Goal: Transaction & Acquisition: Book appointment/travel/reservation

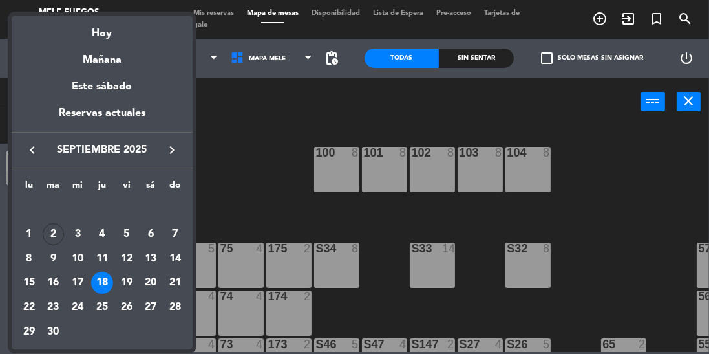
click at [54, 235] on div "2" at bounding box center [54, 234] width 22 height 22
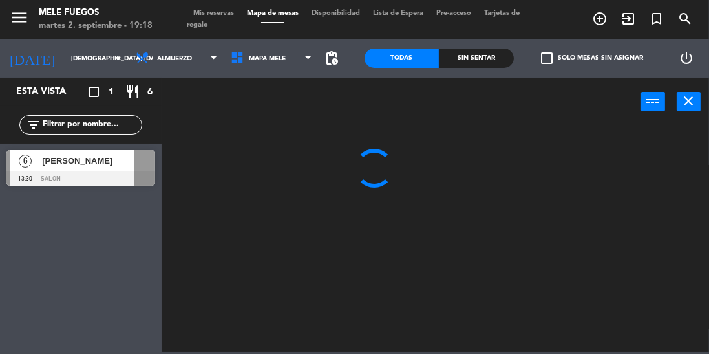
type input "[DATE] sep."
click at [180, 69] on span "Almuerzo" at bounding box center [176, 58] width 95 height 28
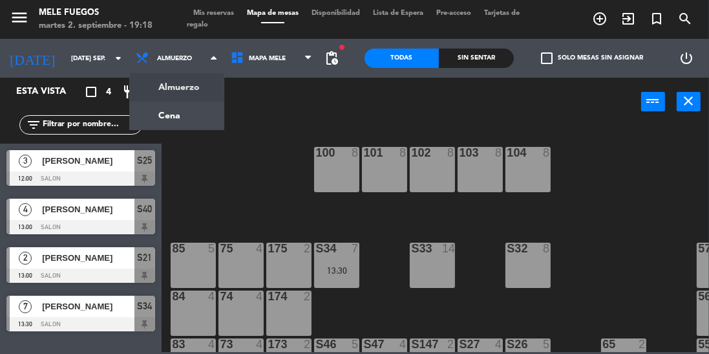
click at [198, 114] on ng-component "menu Mele Fuegos martes 2. septiembre - 19:18 Mis reservas Mapa de mesas Dispon…" at bounding box center [354, 176] width 709 height 352
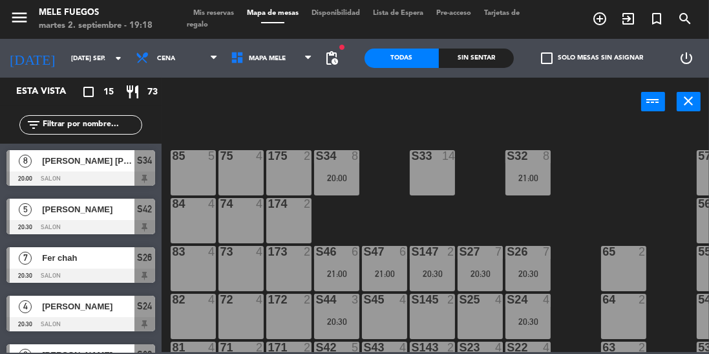
scroll to position [94, 0]
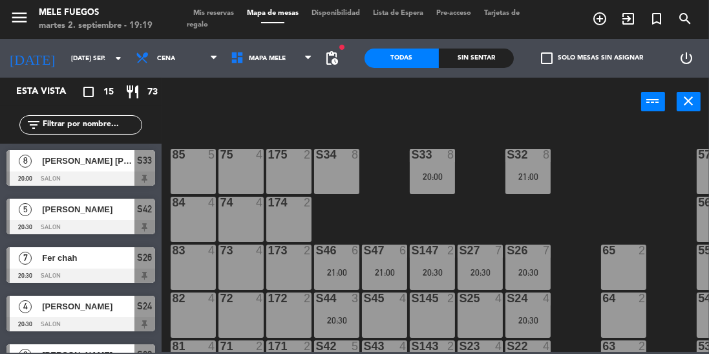
click at [611, 154] on div "100 8 101 8 102 8 103 8 104 8 S32 8 21:00 S33 8 20:00 S34 8 75 4 85 5 175 2 57 …" at bounding box center [439, 237] width 540 height 227
click at [484, 268] on div "20:30" at bounding box center [480, 272] width 45 height 9
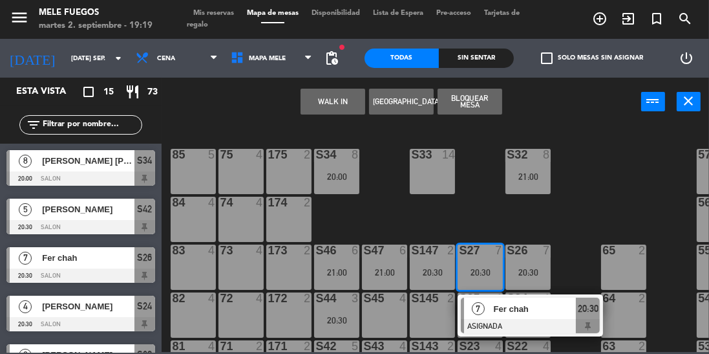
click at [597, 245] on div "65" at bounding box center [601, 250] width 21 height 12
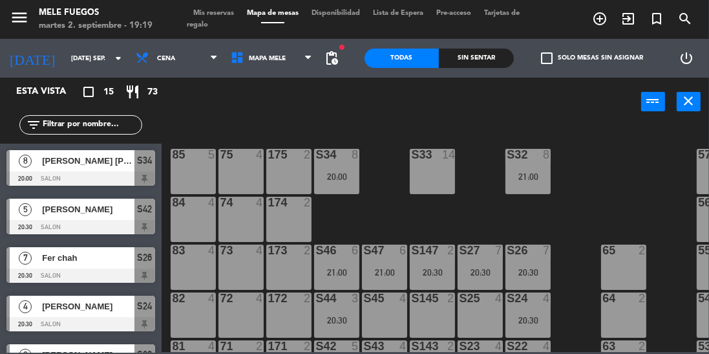
click at [492, 208] on div "100 8 101 8 102 8 103 8 104 8 S32 8 21:00 S33 14 S34 8 20:00 75 4 85 5 175 2 57…" at bounding box center [439, 237] width 540 height 227
click at [381, 207] on div "100 8 101 8 102 8 103 8 104 8 S32 8 21:00 S33 8 20:00 S34 7 20:30 75 4 85 5 175…" at bounding box center [439, 237] width 540 height 227
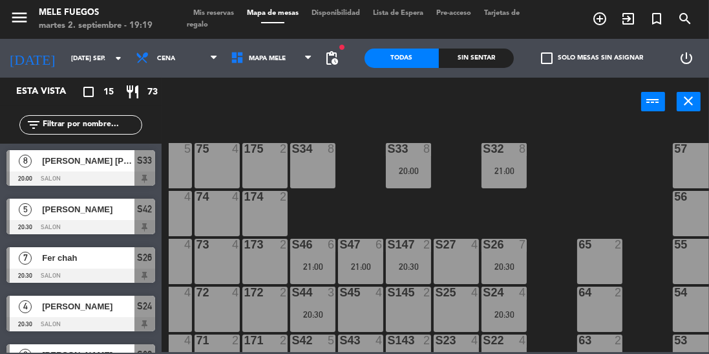
scroll to position [100, 0]
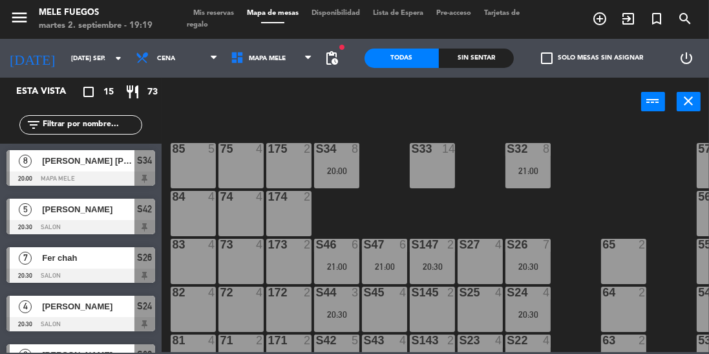
click at [521, 264] on div "20:30" at bounding box center [527, 266] width 45 height 9
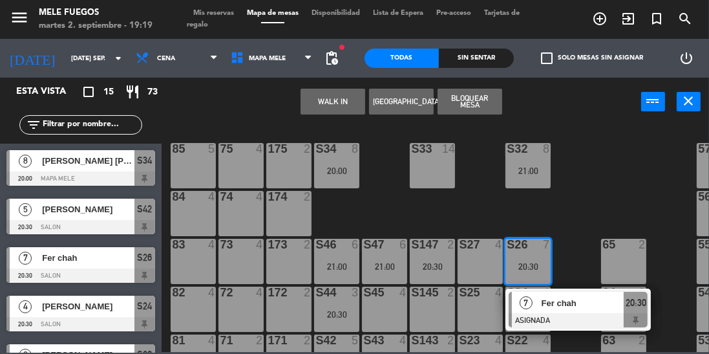
click at [544, 303] on span "Fer chah" at bounding box center [583, 303] width 83 height 14
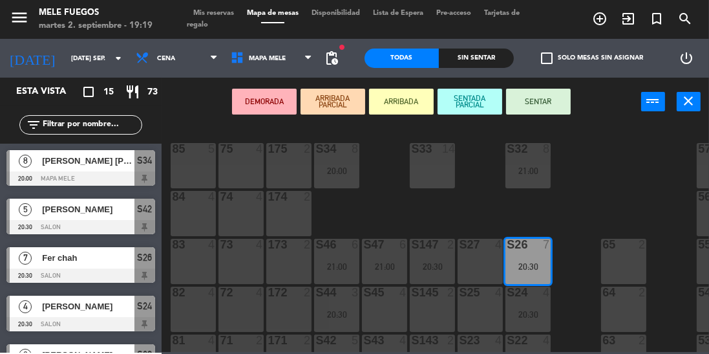
click at [480, 265] on div "S27 4" at bounding box center [480, 260] width 45 height 45
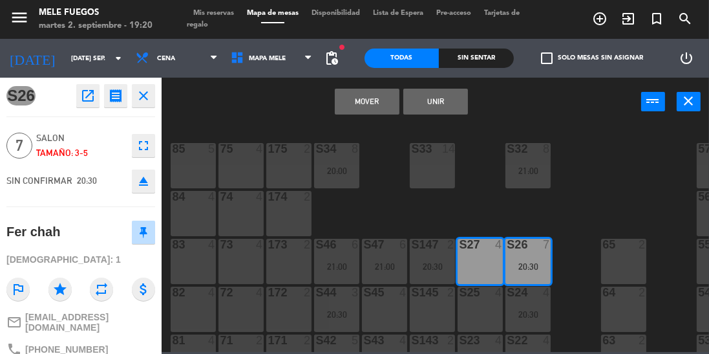
click at [439, 101] on button "Unir" at bounding box center [435, 102] width 65 height 26
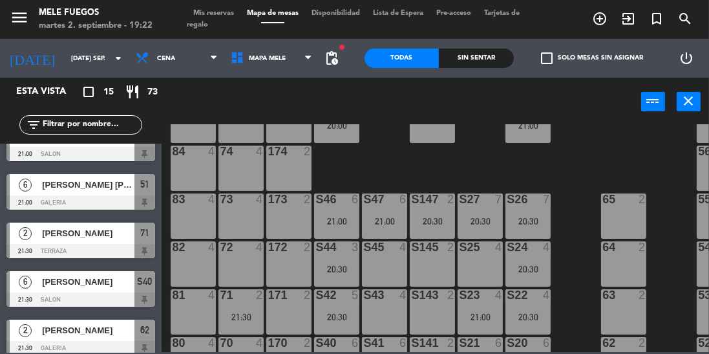
scroll to position [518, 0]
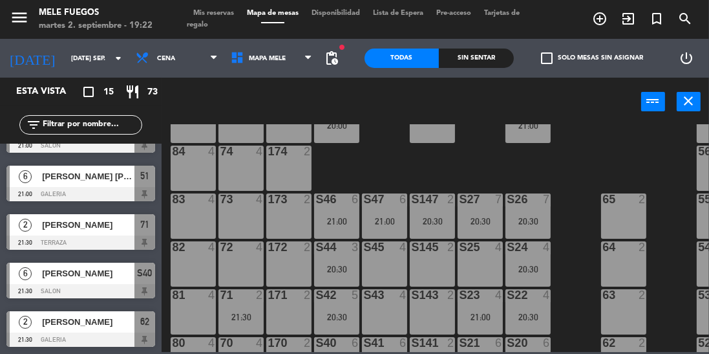
click at [558, 291] on div "4" at bounding box center [549, 295] width 21 height 12
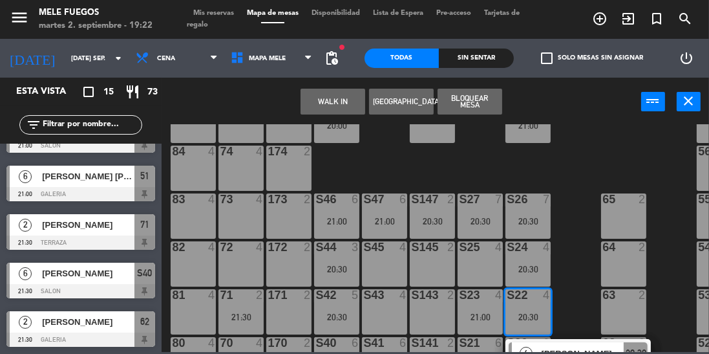
click at [582, 266] on div "100 8 101 8 102 8 103 8 104 8 S32 8 21:00 S33 14 S34 8 20:00 75 4 85 5 175 2 57…" at bounding box center [439, 237] width 540 height 227
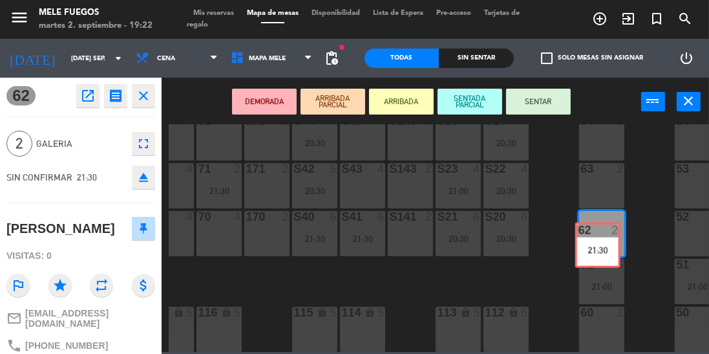
scroll to position [278, 22]
click at [644, 222] on div "100 8 101 8 102 8 103 8 104 8 S32 8 21:00 S33 14 S34 8 20:00 75 4 85 5 175 2 57…" at bounding box center [439, 237] width 540 height 227
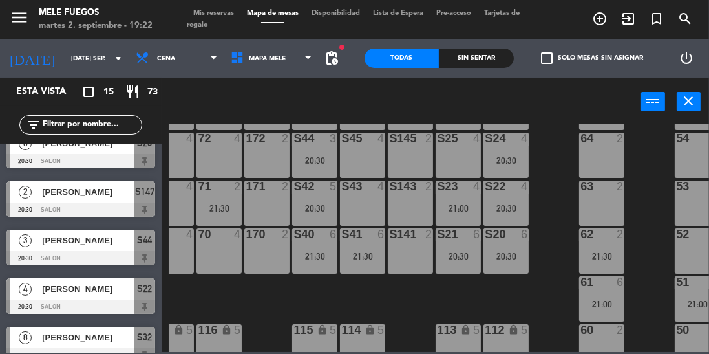
scroll to position [238, 22]
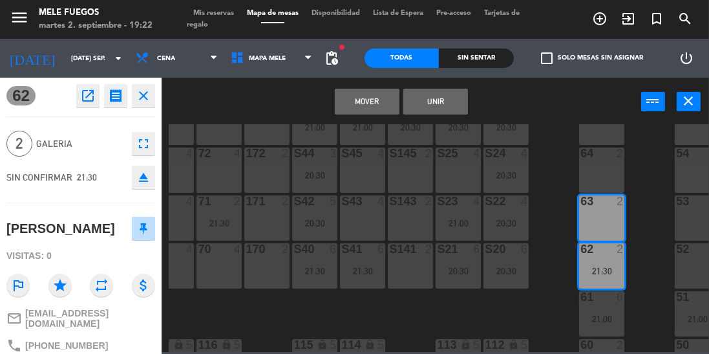
click at [355, 109] on button "Mover" at bounding box center [367, 102] width 65 height 26
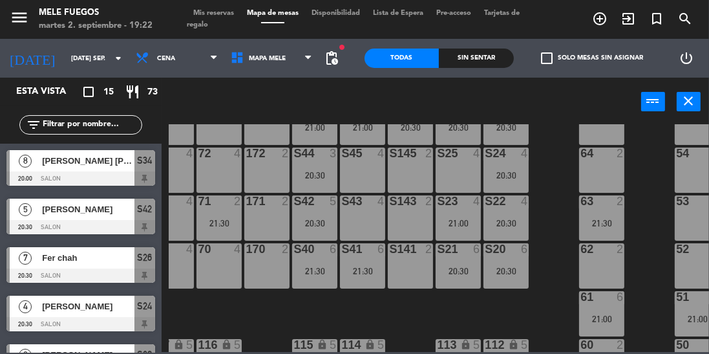
scroll to position [0, 0]
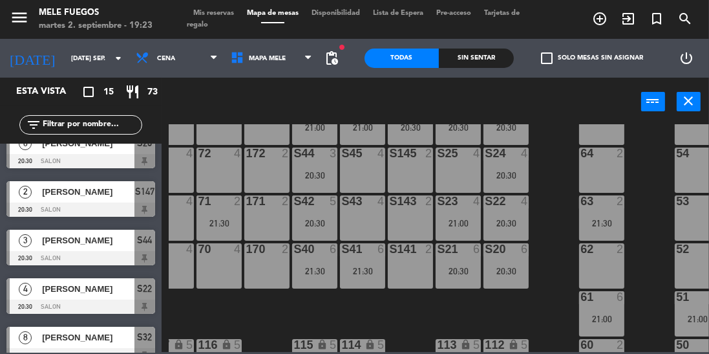
click at [552, 202] on div "100 8 101 8 102 8 103 8 104 8 S32 8 21:00 S33 14 S34 8 20:00 75 4 85 5 175 2 57…" at bounding box center [439, 237] width 540 height 227
click at [556, 164] on div "100 8 101 8 102 8 103 8 104 8 S32 8 21:00 S33 14 S34 8 20:00 75 4 85 5 175 2 57…" at bounding box center [439, 237] width 540 height 227
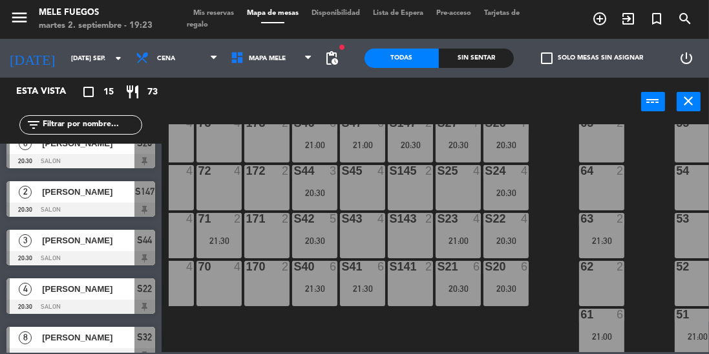
scroll to position [204, 22]
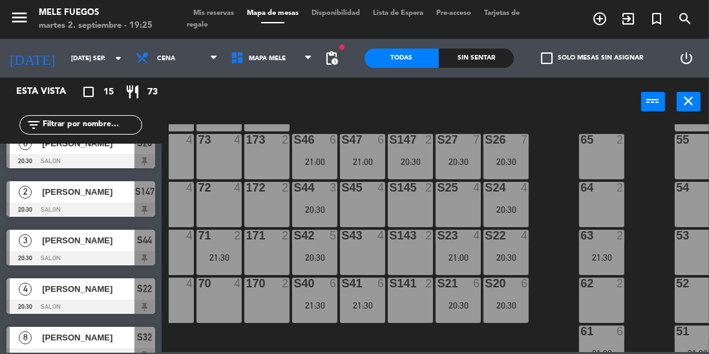
click at [551, 243] on div "100 8 101 8 102 8 103 8 104 8 S32 8 21:00 S33 14 S34 8 20:00 75 4 85 5 175 2 57…" at bounding box center [439, 237] width 540 height 227
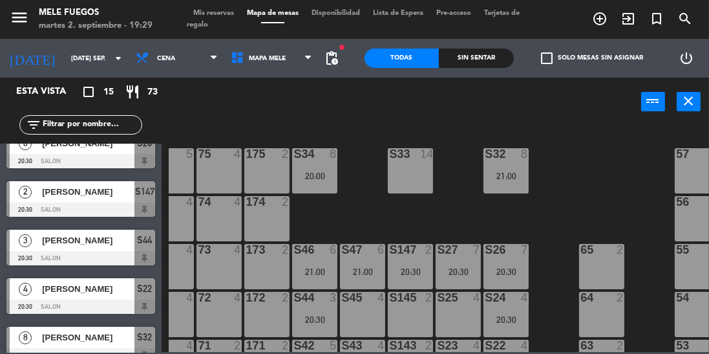
scroll to position [89, 22]
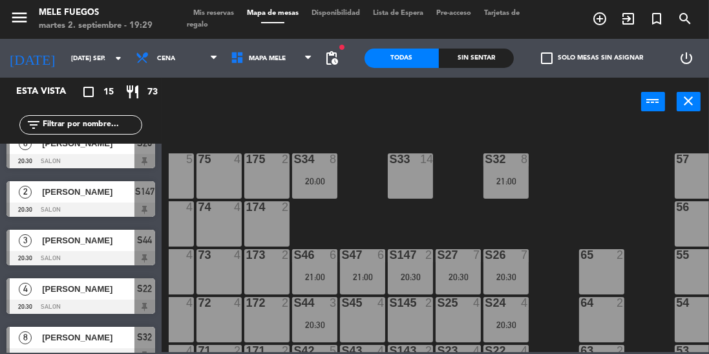
click at [379, 211] on div "100 8 101 8 102 8 103 8 104 8 S32 8 21:00 S33 14 S34 8 20:00 75 4 85 5 175 2 57…" at bounding box center [439, 237] width 540 height 227
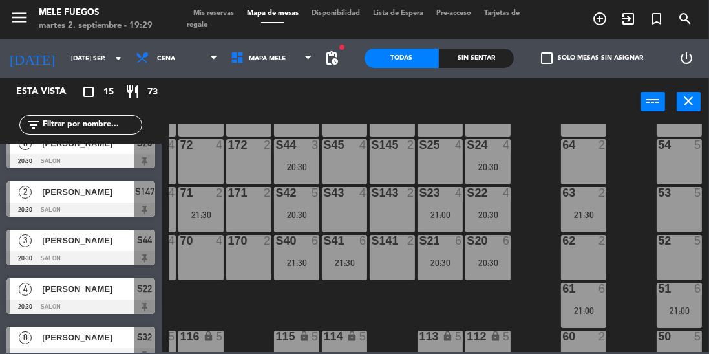
scroll to position [278, 40]
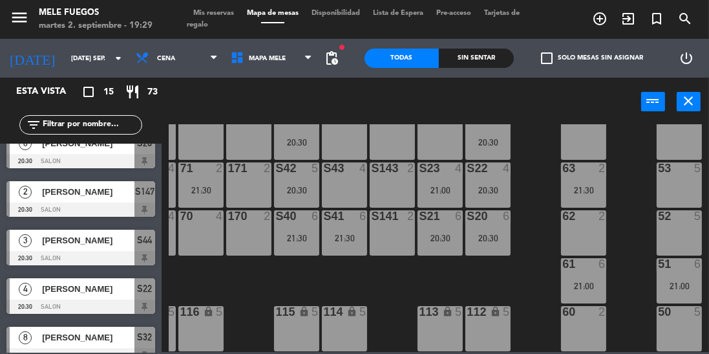
click at [521, 224] on div "100 8 101 8 102 8 103 8 104 8 S32 8 21:00 S33 14 S34 8 20:00 75 4 85 5 175 2 57…" at bounding box center [439, 237] width 540 height 227
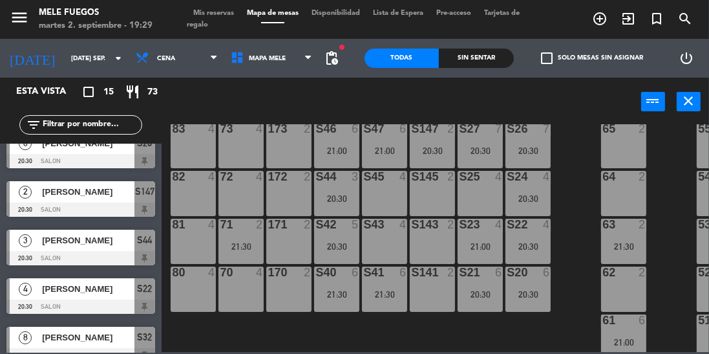
scroll to position [199, 0]
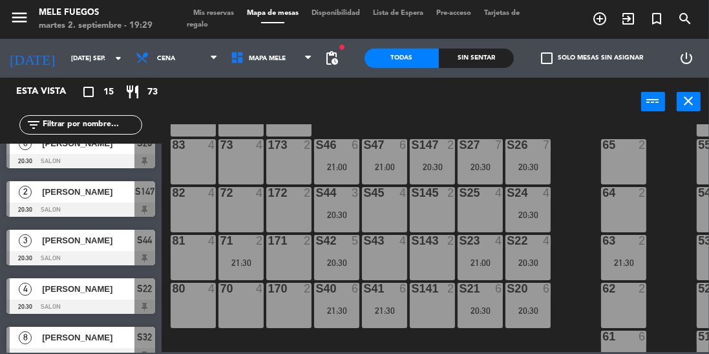
click at [575, 249] on div "100 8 101 8 102 8 103 8 104 8 S32 8 21:00 S33 14 S34 8 20:00 75 4 85 5 175 2 57…" at bounding box center [439, 237] width 540 height 227
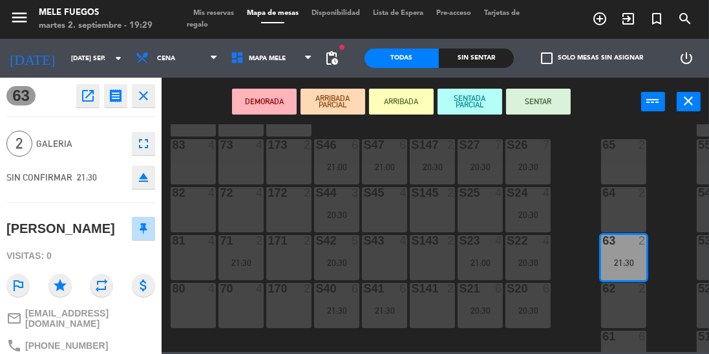
click at [582, 219] on div "100 8 101 8 102 8 103 8 104 8 S32 8 21:00 S33 14 S34 8 20:00 75 4 85 5 175 2 57…" at bounding box center [439, 237] width 540 height 227
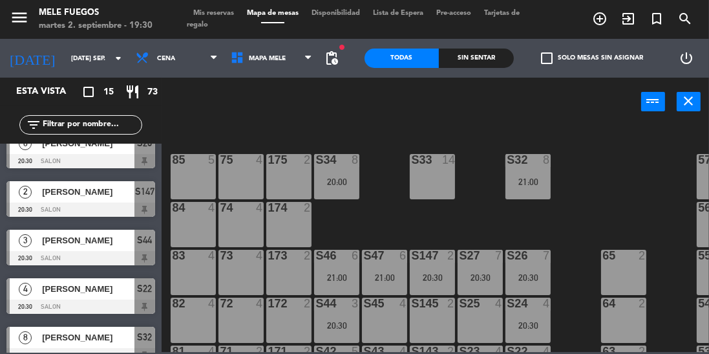
scroll to position [72, 0]
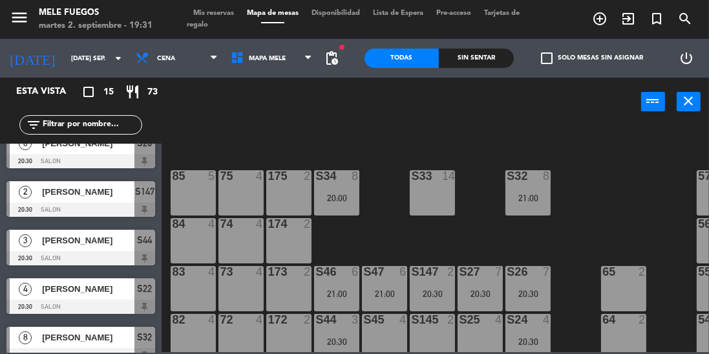
click at [425, 174] on div at bounding box center [432, 176] width 21 height 12
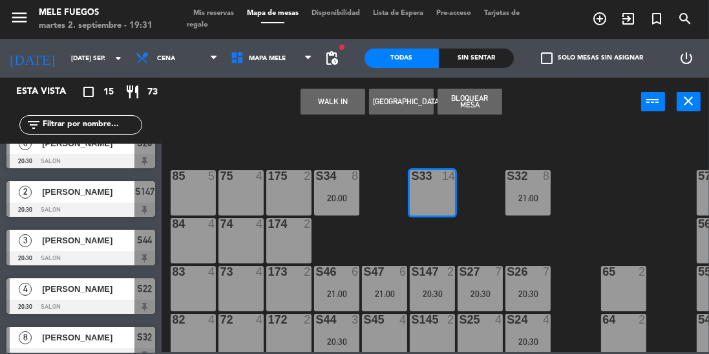
click at [405, 109] on button "[GEOGRAPHIC_DATA]" at bounding box center [401, 102] width 65 height 26
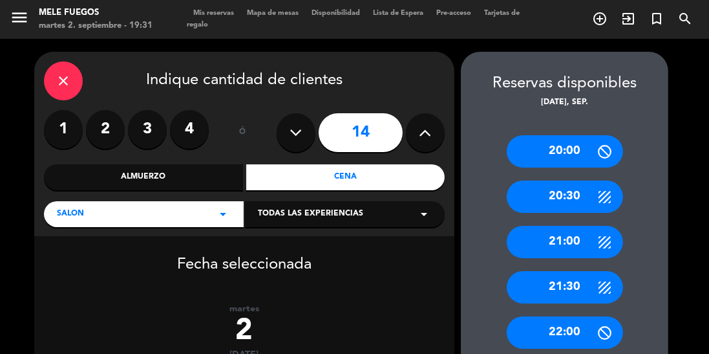
click at [375, 128] on input "14" at bounding box center [361, 132] width 84 height 39
click at [300, 136] on icon at bounding box center [296, 132] width 12 height 19
click at [293, 137] on icon at bounding box center [296, 132] width 12 height 19
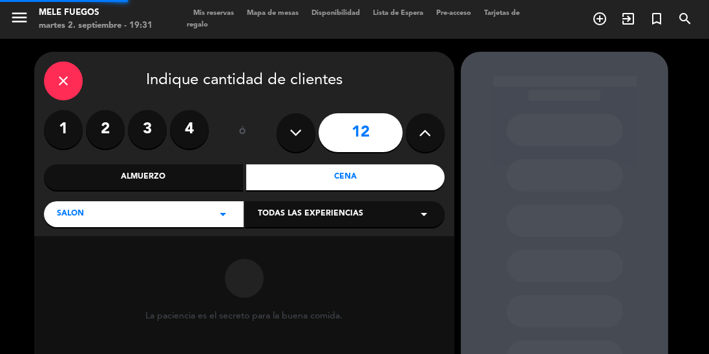
click at [295, 131] on icon at bounding box center [296, 132] width 12 height 19
click at [293, 129] on icon at bounding box center [296, 132] width 12 height 19
click at [295, 127] on icon at bounding box center [296, 132] width 12 height 19
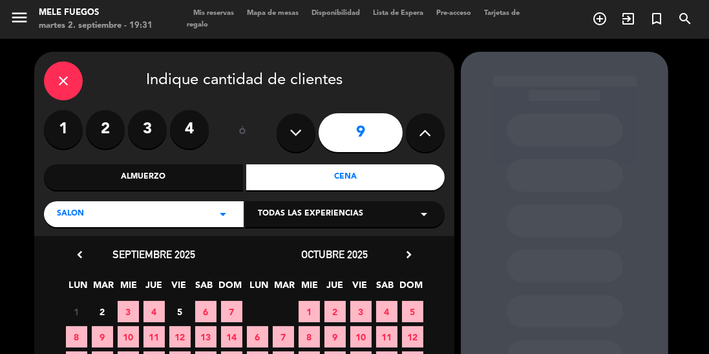
click at [301, 131] on icon at bounding box center [296, 132] width 12 height 19
type input "8"
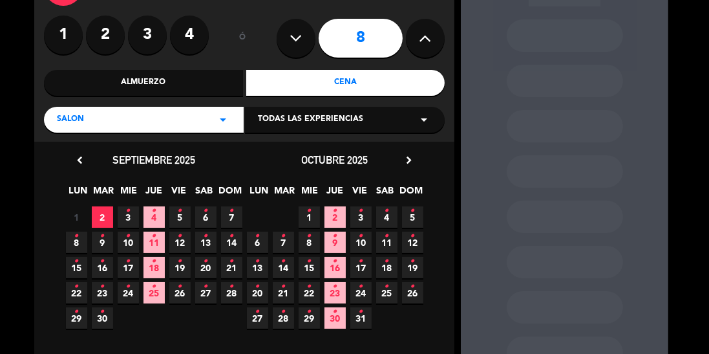
scroll to position [97, 0]
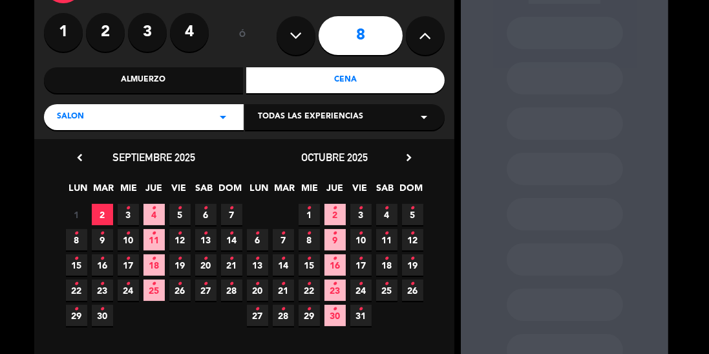
click at [103, 208] on span "2" at bounding box center [102, 214] width 21 height 21
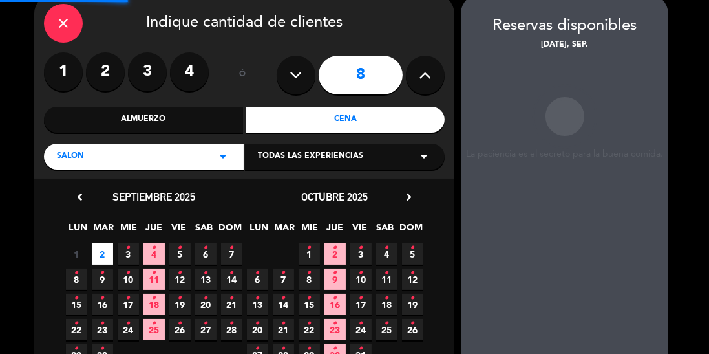
scroll to position [52, 0]
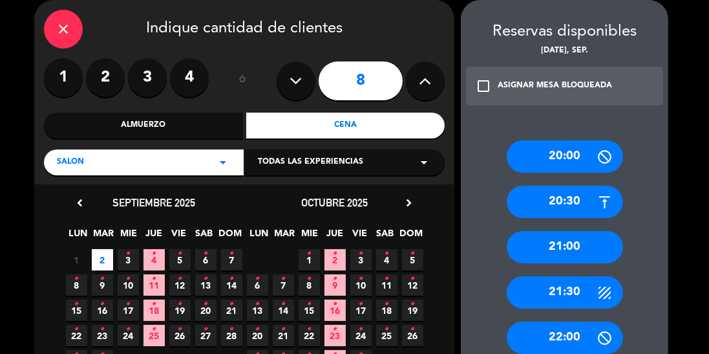
click at [564, 211] on div "20:30" at bounding box center [565, 201] width 116 height 32
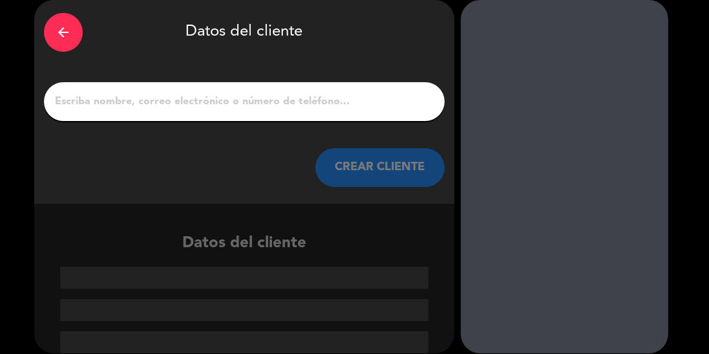
scroll to position [1, 0]
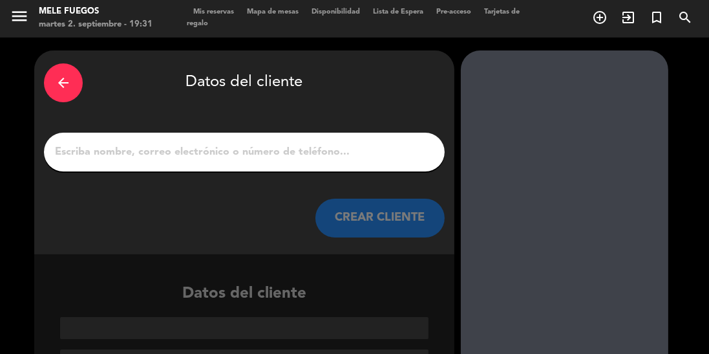
click at [333, 156] on input "1" at bounding box center [244, 152] width 381 height 18
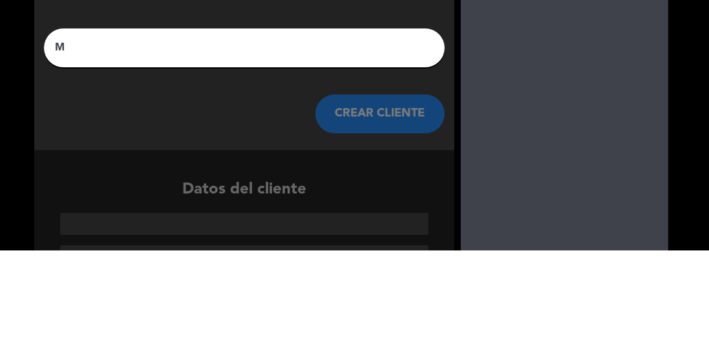
scroll to position [0, 0]
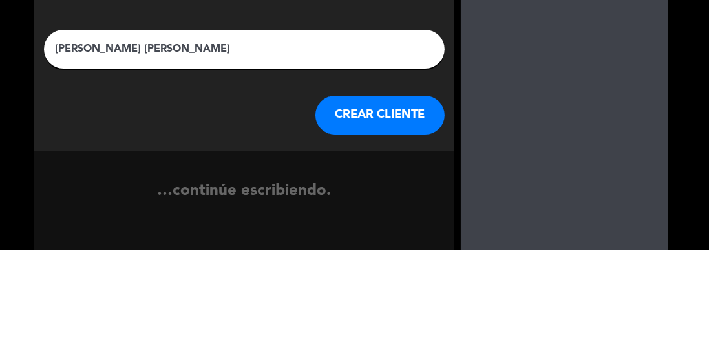
type input "[PERSON_NAME]"
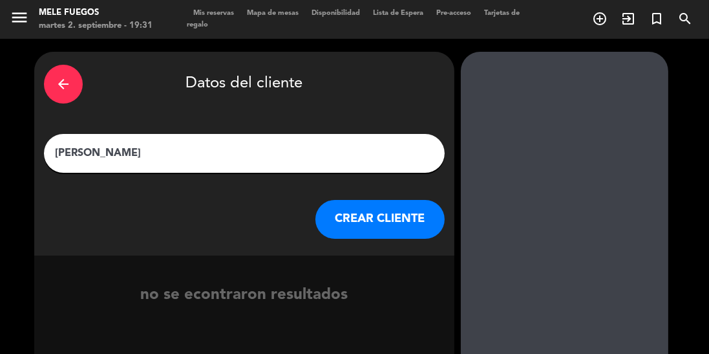
click at [383, 226] on button "CREAR CLIENTE" at bounding box center [379, 219] width 129 height 39
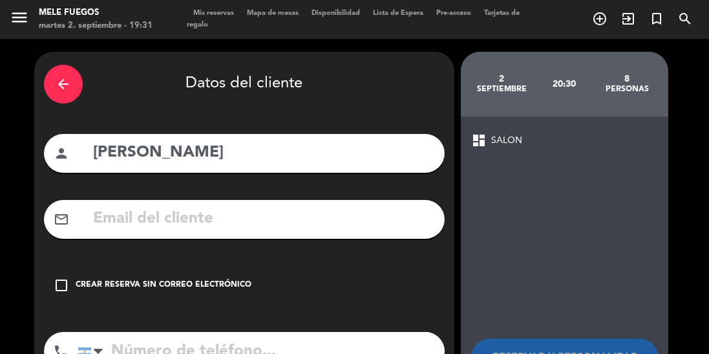
scroll to position [34, 0]
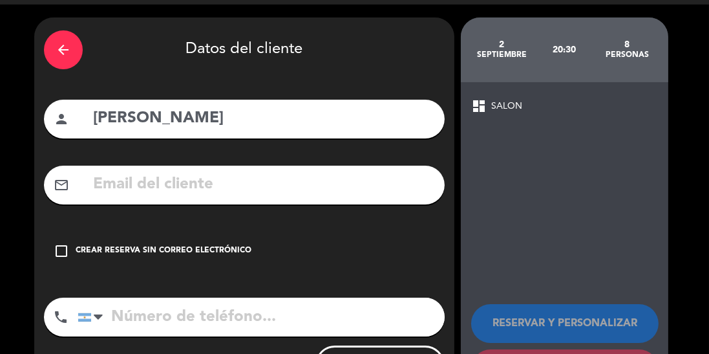
click at [154, 313] on input "tel" at bounding box center [261, 316] width 367 height 39
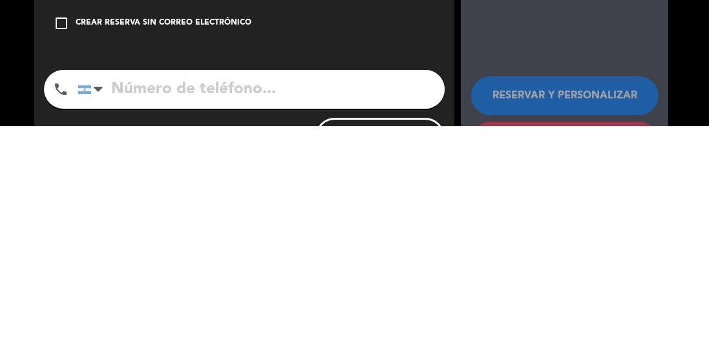
scroll to position [25, 0]
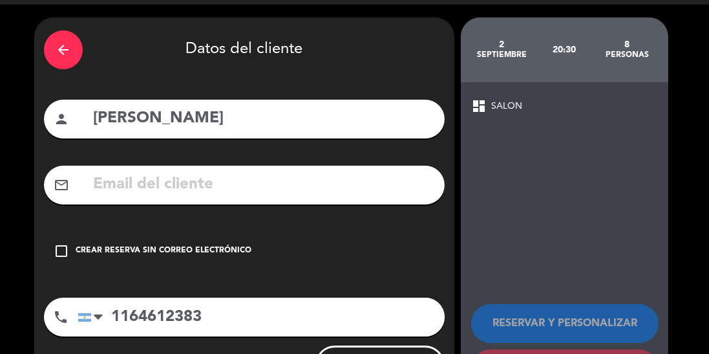
type input "1164612383"
click at [68, 243] on icon "check_box_outline_blank" at bounding box center [62, 251] width 16 height 16
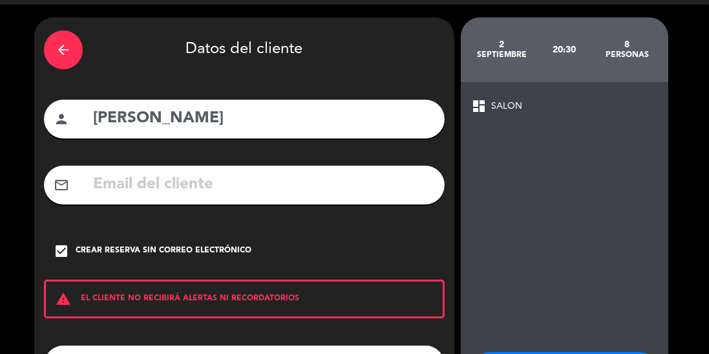
scroll to position [82, 0]
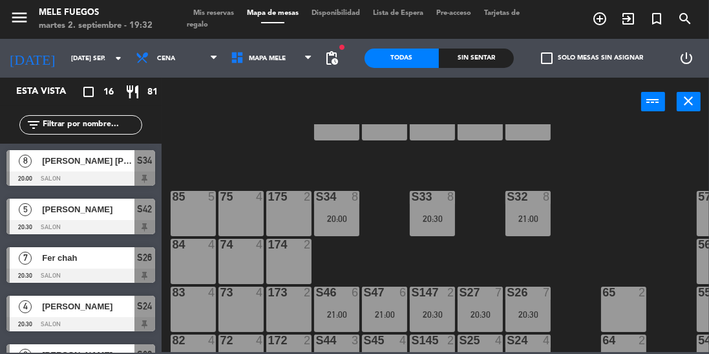
scroll to position [52, 0]
click at [374, 249] on div "100 8 101 8 102 8 103 8 104 8 S32 8 21:00 S33 8 20:30 S34 8 20:00 75 4 85 5 175…" at bounding box center [439, 237] width 540 height 227
click at [66, 58] on input "[DATE] sep." at bounding box center [112, 58] width 95 height 20
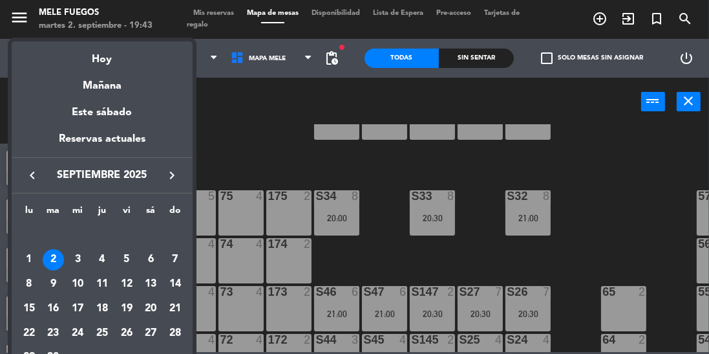
click at [83, 255] on div "3" at bounding box center [78, 260] width 22 height 22
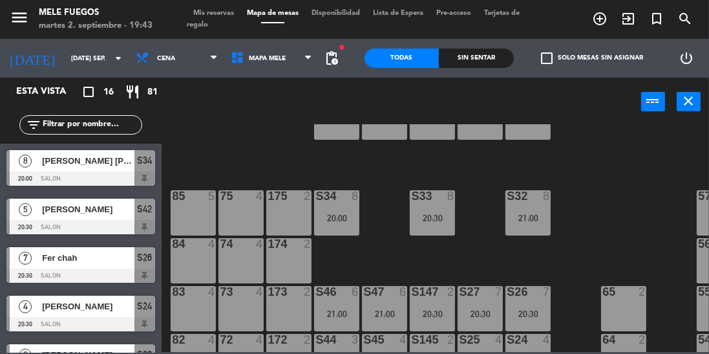
type input "mié. [DATE]"
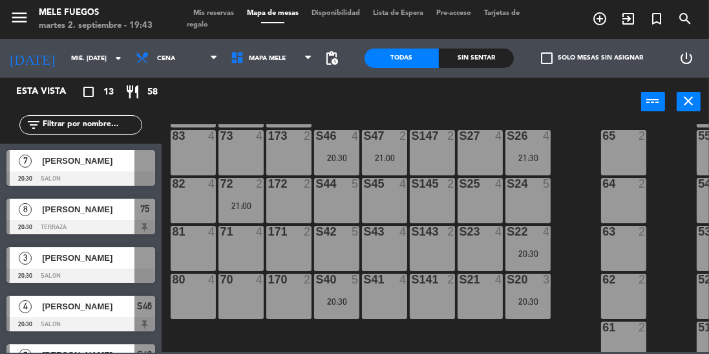
scroll to position [207, 0]
click at [608, 23] on icon "turned_in_not" at bounding box center [600, 19] width 16 height 16
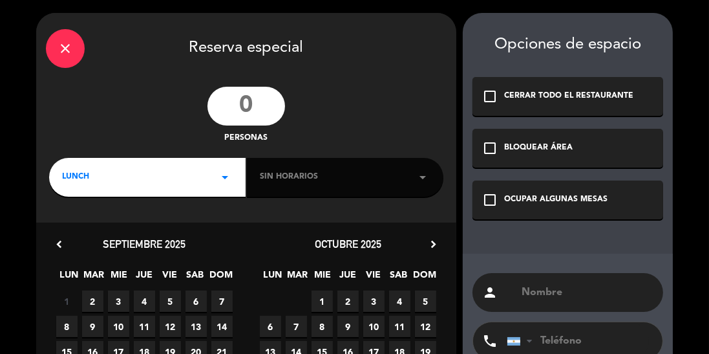
click at [240, 111] on input "number" at bounding box center [246, 106] width 78 height 39
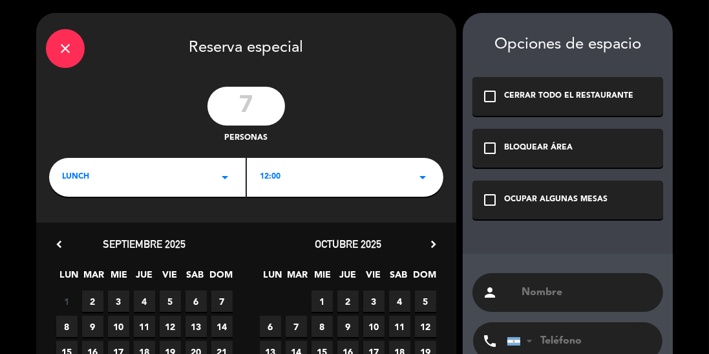
type input "7"
click at [58, 44] on icon "close" at bounding box center [66, 49] width 16 height 16
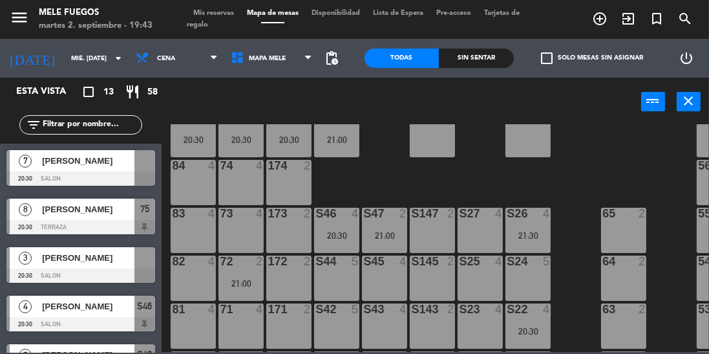
scroll to position [107, 0]
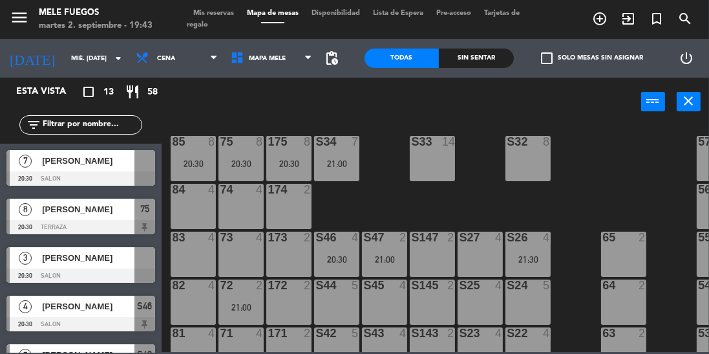
click at [115, 164] on span "[PERSON_NAME]" at bounding box center [88, 161] width 92 height 14
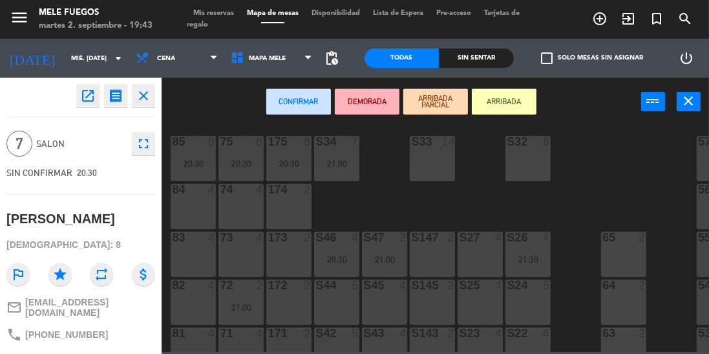
click at [362, 209] on div "100 8 101 8 102 8 103 8 104 8 S32 8 S33 14 S34 7 21:00 75 8 20:30 85 8 20:30 17…" at bounding box center [439, 237] width 540 height 227
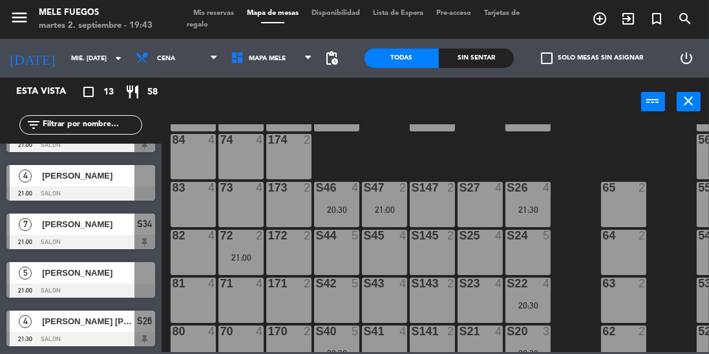
scroll to position [0, 0]
click at [608, 22] on icon "turned_in_not" at bounding box center [600, 19] width 16 height 16
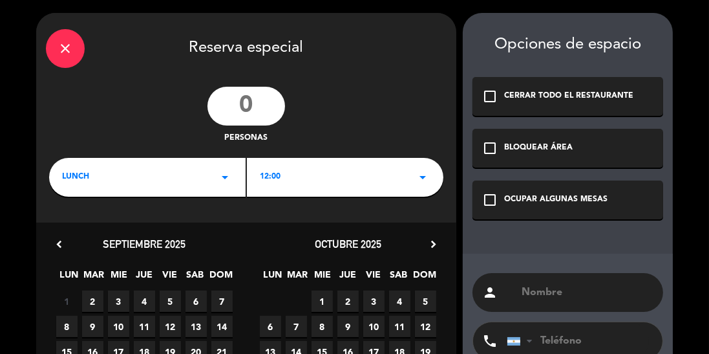
click at [251, 113] on input "number" at bounding box center [246, 106] width 78 height 39
type input "7"
click at [125, 184] on div "LUNCH arrow_drop_down" at bounding box center [147, 177] width 196 height 39
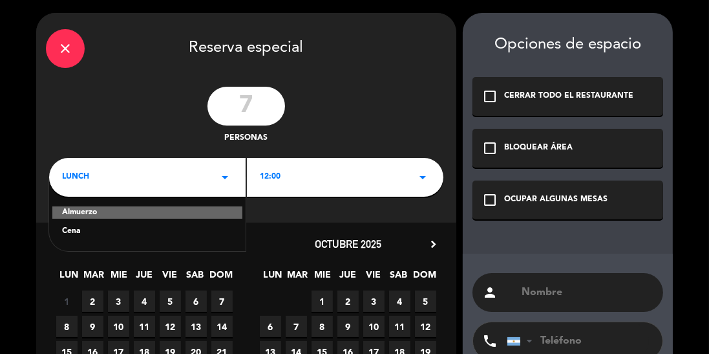
click at [87, 237] on div "Cena" at bounding box center [147, 231] width 171 height 13
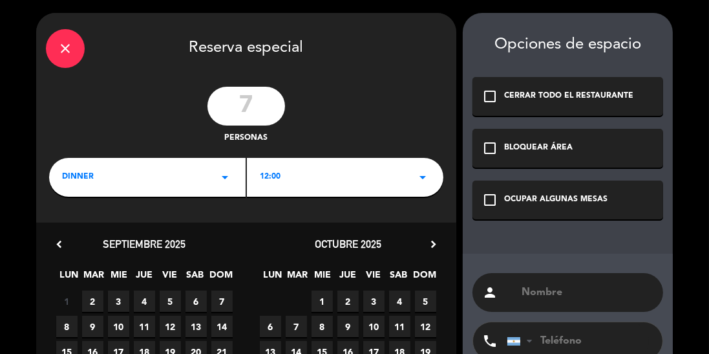
click at [306, 172] on div "12:00 arrow_drop_down" at bounding box center [345, 177] width 196 height 39
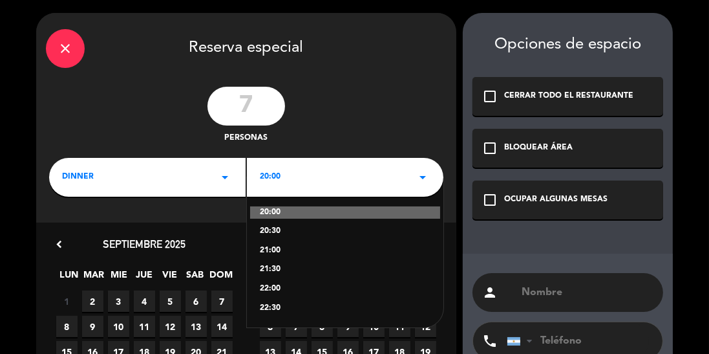
click at [269, 215] on div "20:00" at bounding box center [345, 212] width 190 height 13
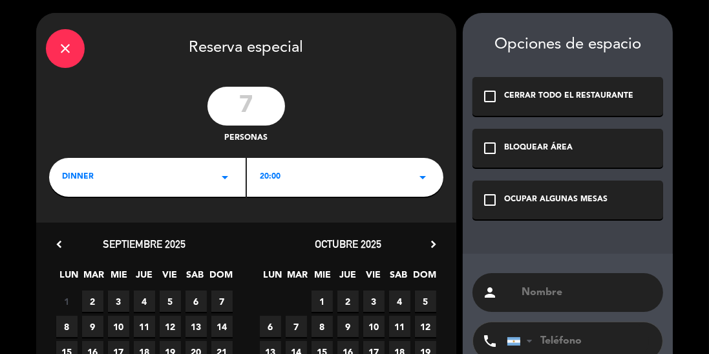
click at [529, 299] on input "text" at bounding box center [586, 292] width 133 height 18
type input "[PERSON_NAME]"
click at [572, 335] on input "tel" at bounding box center [578, 340] width 142 height 37
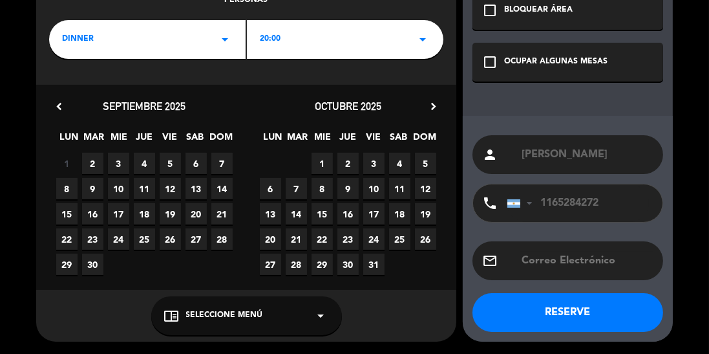
type input "1165284272"
click at [116, 154] on span "3" at bounding box center [118, 163] width 21 height 21
click at [228, 317] on span "Seleccione Menú" at bounding box center [224, 315] width 77 height 13
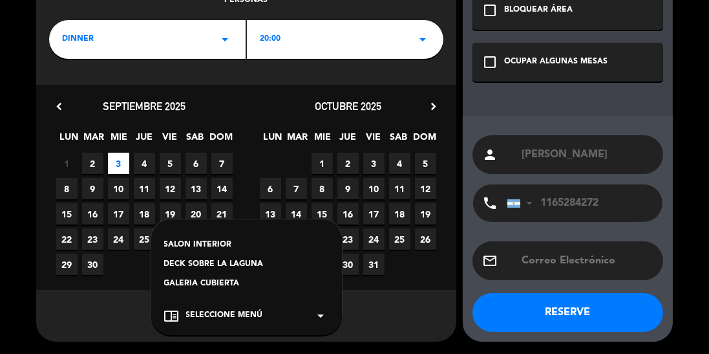
click at [184, 240] on div "SALON INTERIOR" at bounding box center [246, 244] width 165 height 13
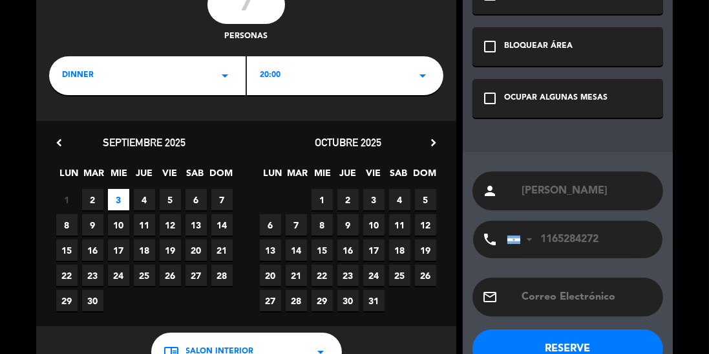
scroll to position [103, 0]
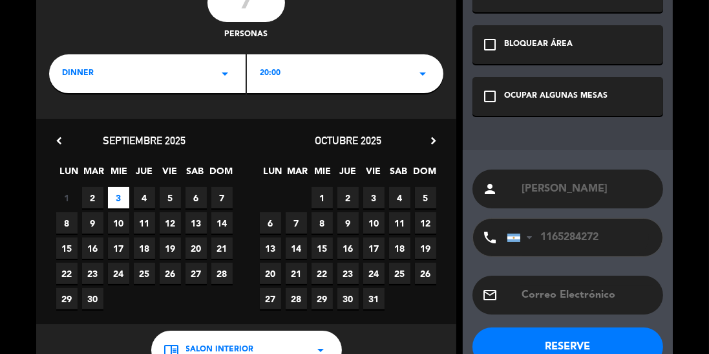
click at [292, 74] on div "20:00 arrow_drop_down" at bounding box center [345, 73] width 196 height 39
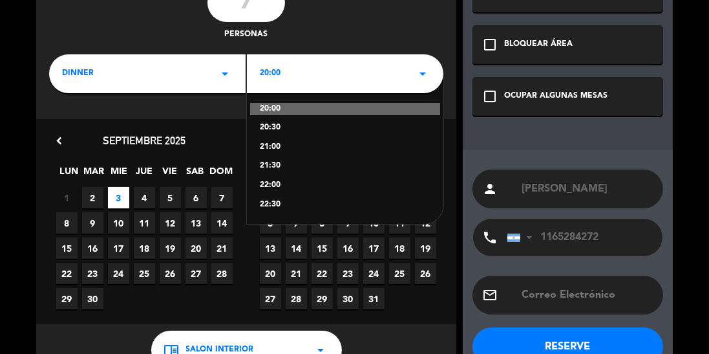
click at [264, 126] on div "20:30" at bounding box center [345, 128] width 171 height 13
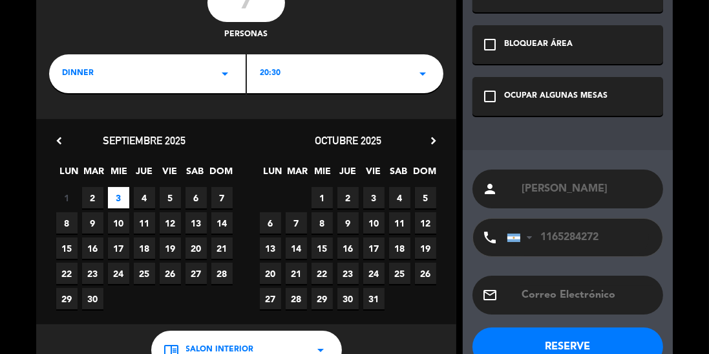
scroll to position [138, 0]
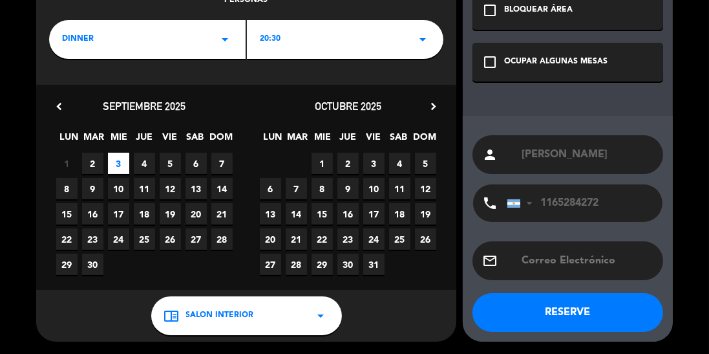
click at [520, 59] on div "OCUPAR ALGUNAS MESAS" at bounding box center [555, 62] width 103 height 13
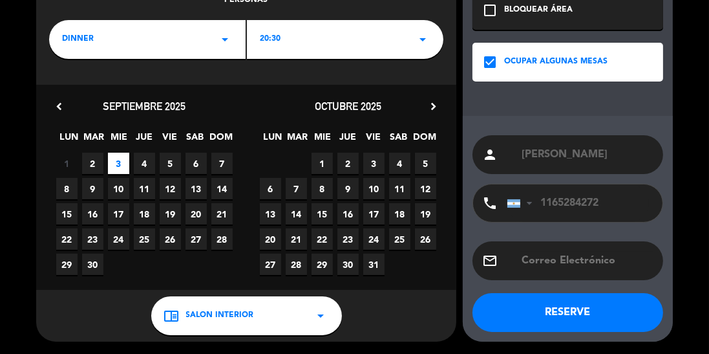
click at [555, 326] on button "RESERVE" at bounding box center [567, 312] width 191 height 39
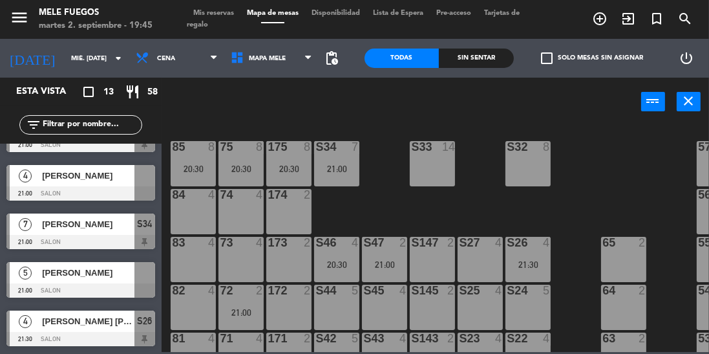
scroll to position [79, 0]
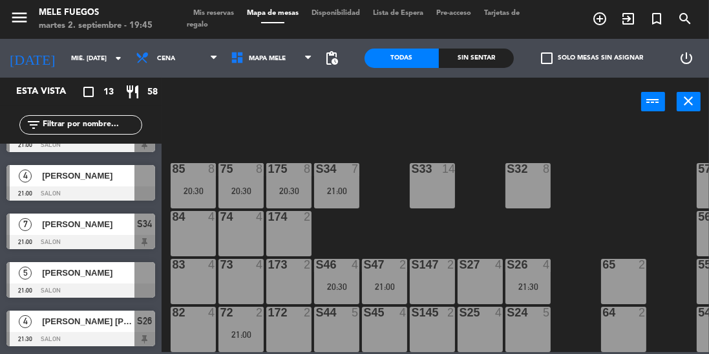
click at [523, 180] on div "S32 8" at bounding box center [527, 185] width 45 height 45
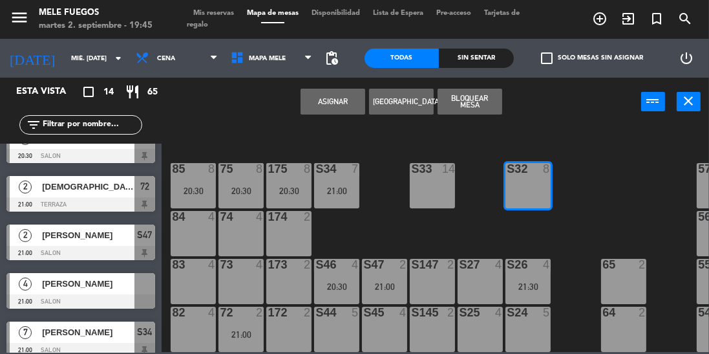
scroll to position [0, 0]
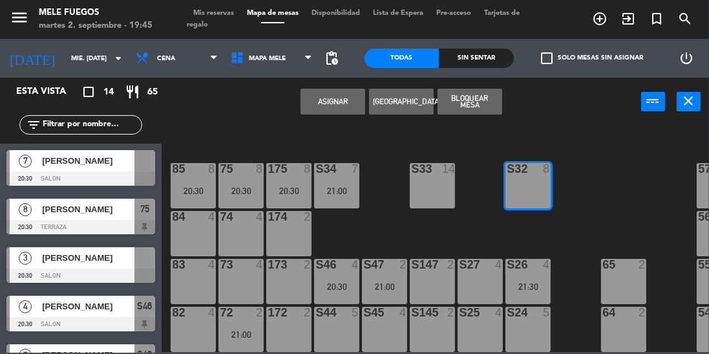
click at [90, 169] on div "[PERSON_NAME]" at bounding box center [88, 160] width 94 height 21
